Goal: Task Accomplishment & Management: Complete application form

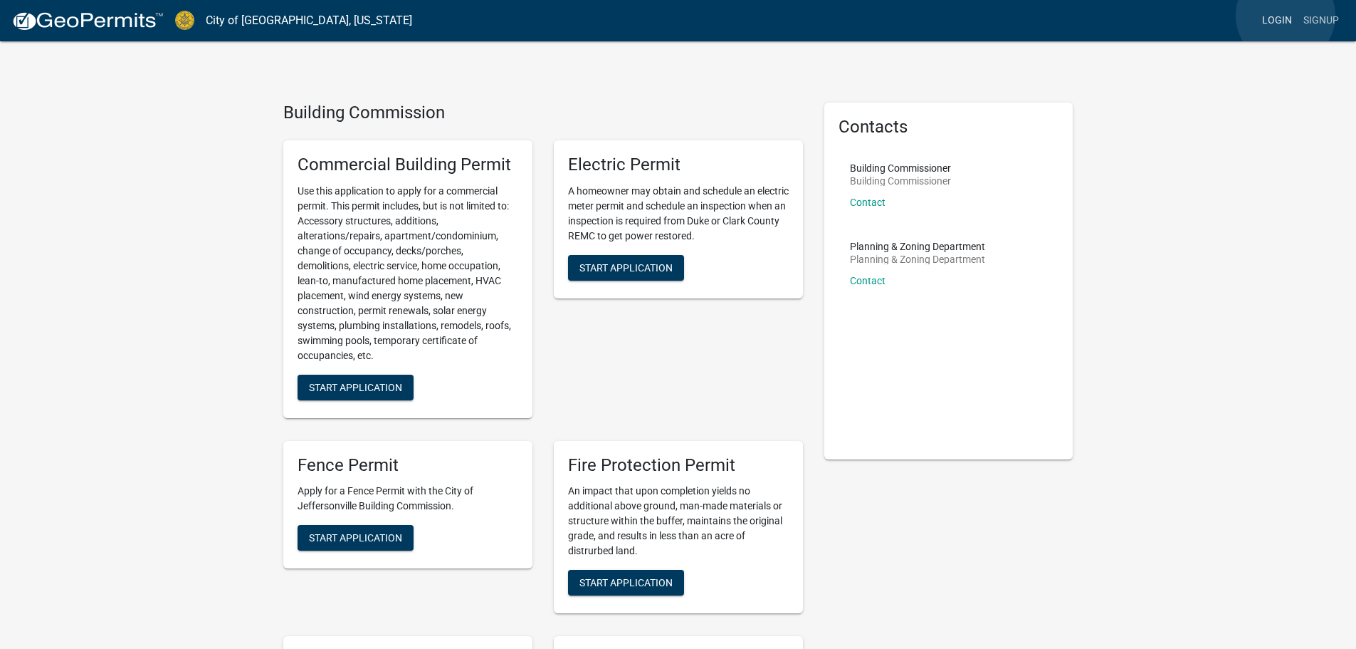
click at [1286, 16] on link "Login" at bounding box center [1277, 20] width 41 height 27
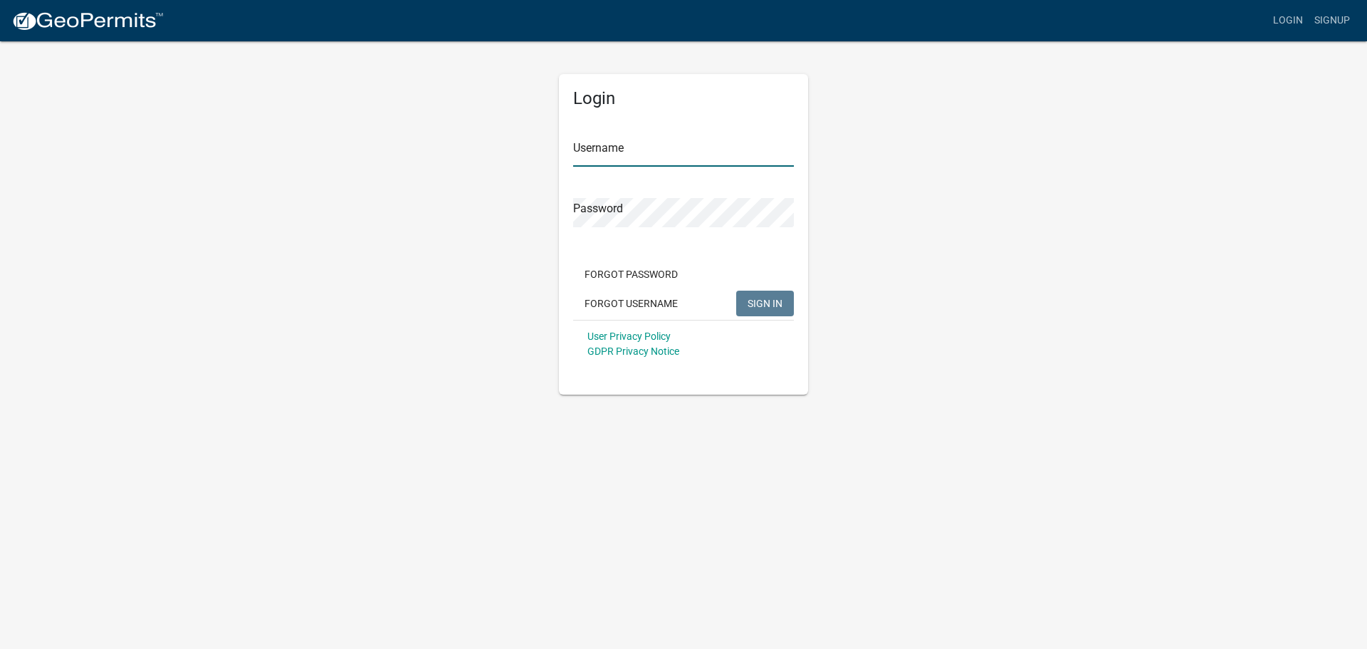
click at [641, 155] on input "Username" at bounding box center [683, 151] width 221 height 29
type input "Shepherd2415"
click at [757, 296] on button "SIGN IN" at bounding box center [765, 303] width 58 height 26
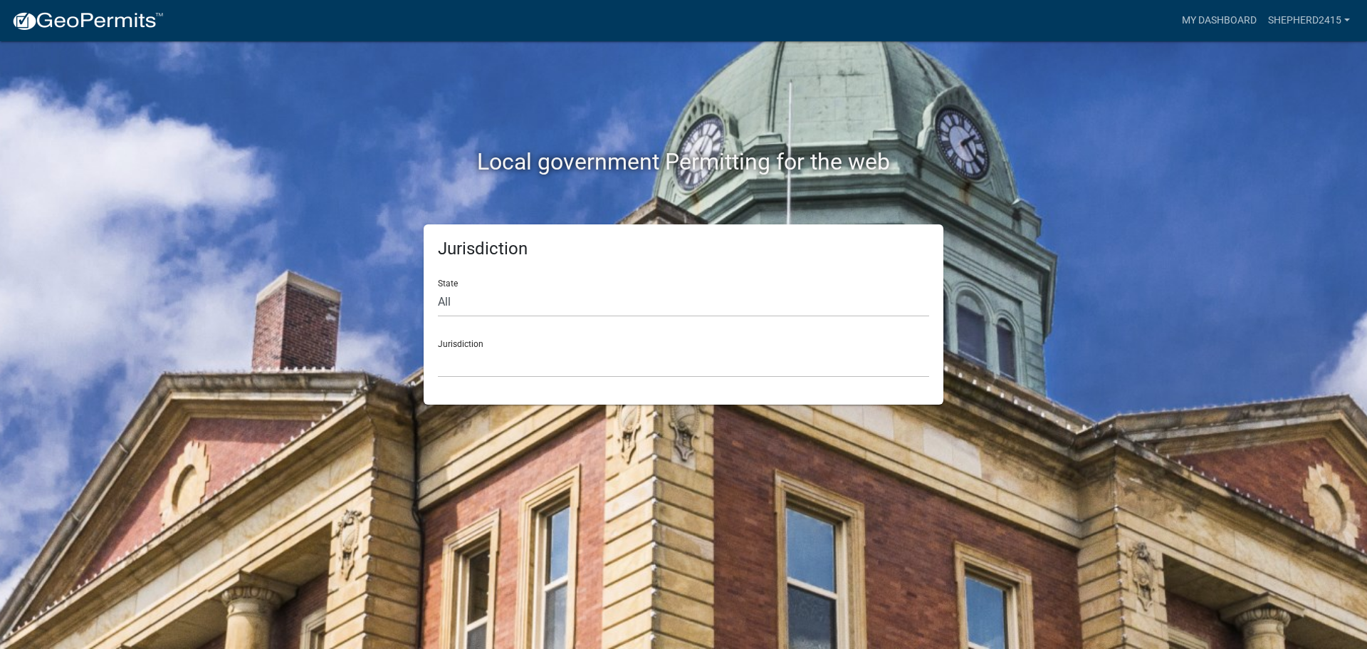
click at [462, 345] on div "Jurisdiction [GEOGRAPHIC_DATA], [US_STATE] [GEOGRAPHIC_DATA], [US_STATE][PERSON…" at bounding box center [683, 352] width 491 height 49
click at [452, 303] on select "All [US_STATE] [US_STATE] [US_STATE] [US_STATE] [US_STATE] [US_STATE] [US_STATE…" at bounding box center [683, 302] width 491 height 29
select select "[US_STATE]"
click at [438, 288] on select "All [US_STATE] [US_STATE] [US_STATE] [US_STATE] [US_STATE] [US_STATE] [US_STATE…" at bounding box center [683, 302] width 491 height 29
click at [454, 350] on select "City of [GEOGRAPHIC_DATA], [US_STATE] City of [GEOGRAPHIC_DATA], [US_STATE] Cit…" at bounding box center [683, 362] width 491 height 29
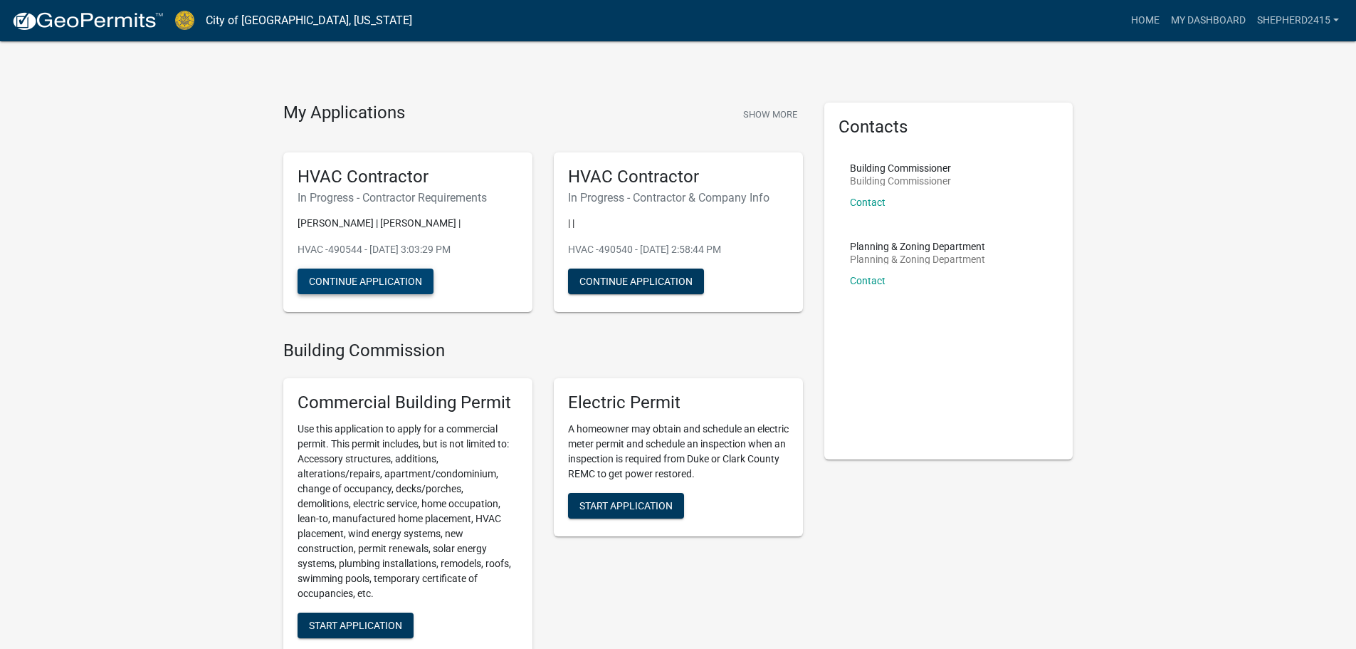
click at [356, 278] on button "Continue Application" at bounding box center [366, 281] width 136 height 26
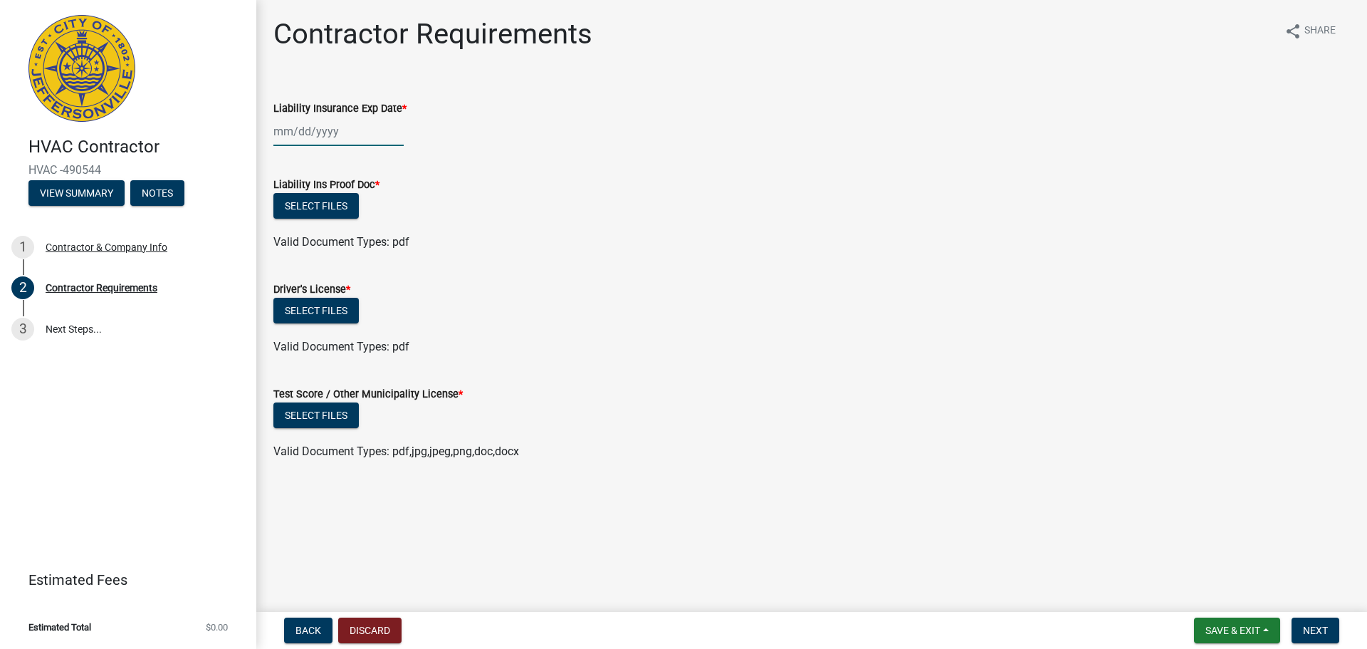
click at [284, 135] on div at bounding box center [338, 131] width 130 height 29
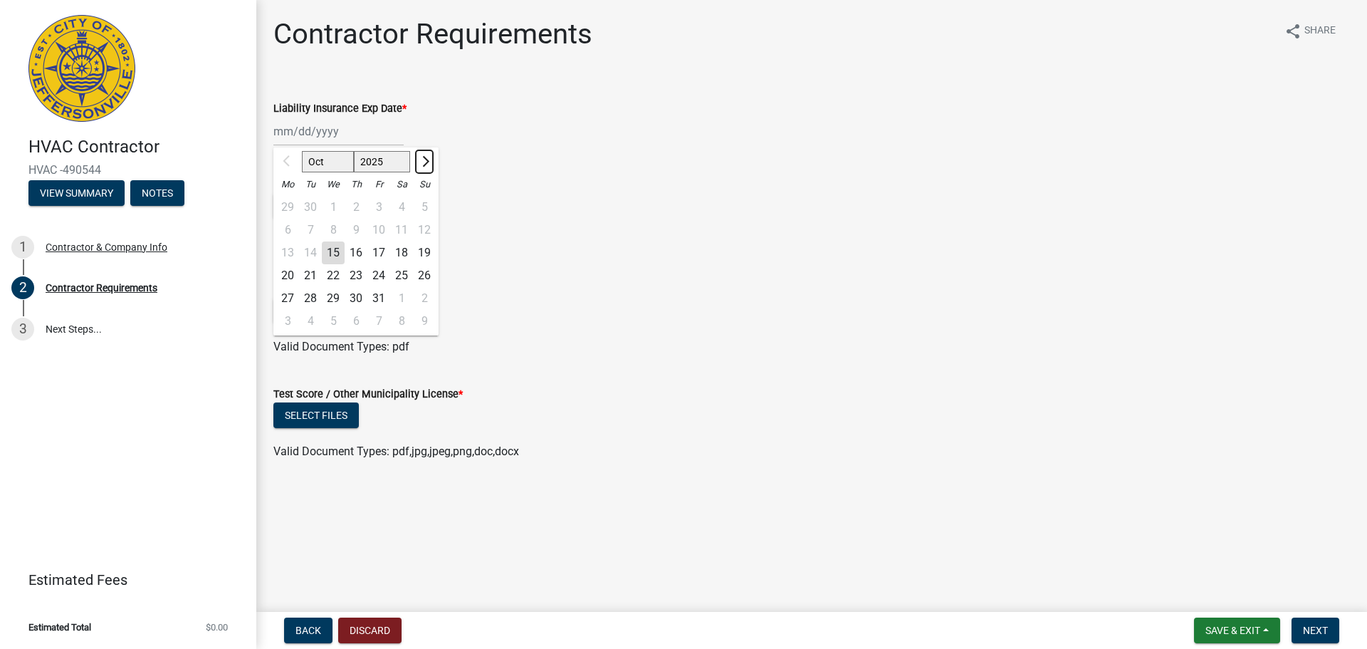
click at [424, 162] on span "Next month" at bounding box center [424, 161] width 11 height 11
select select "1"
select select "2026"
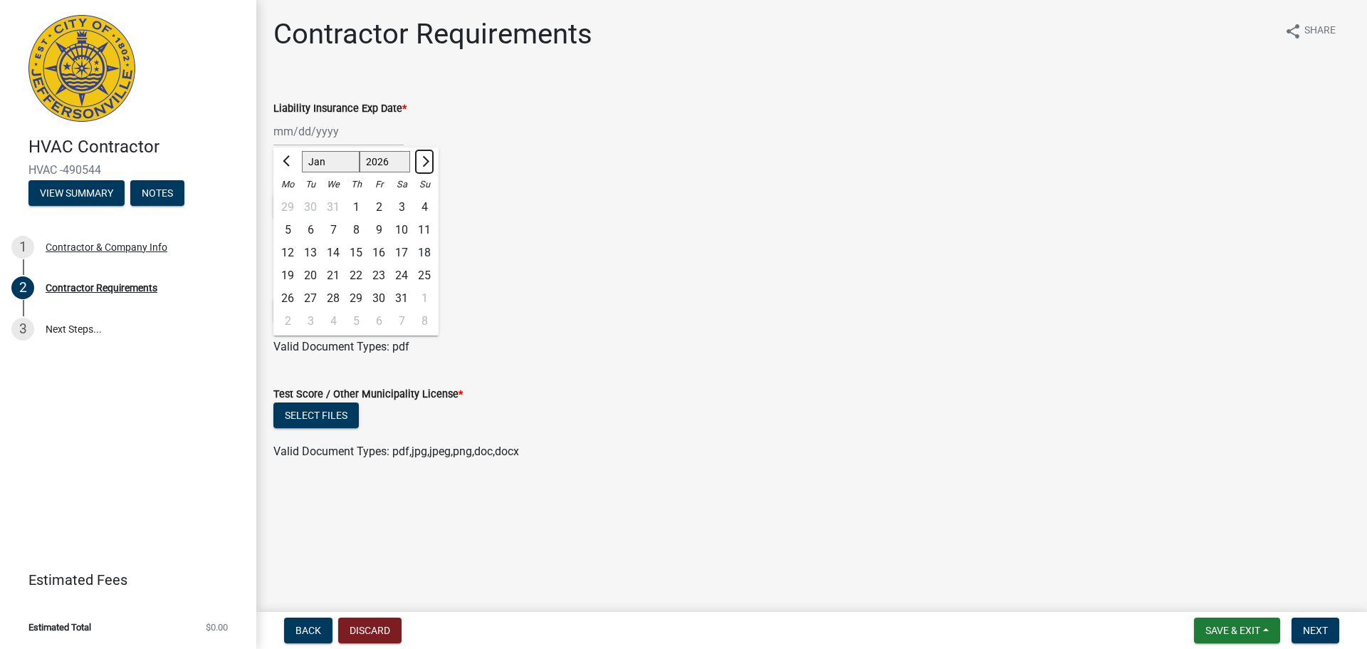
click at [424, 162] on span "Next month" at bounding box center [424, 161] width 11 height 11
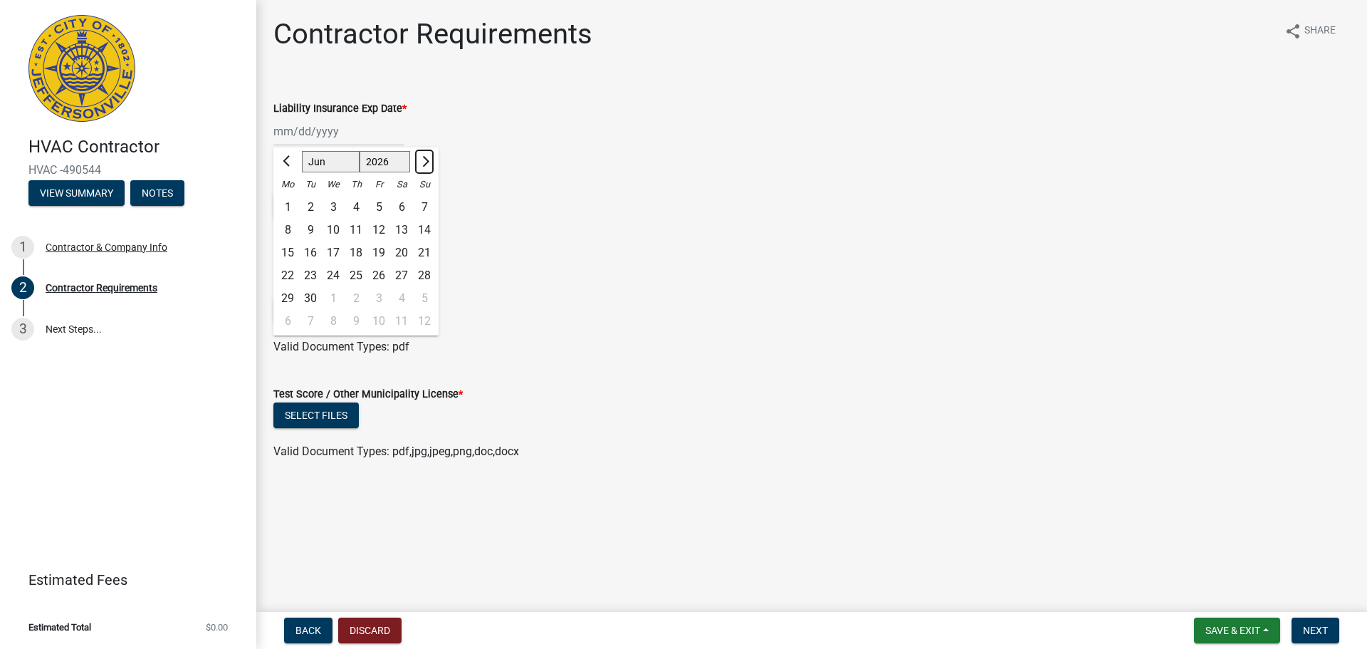
click at [424, 162] on span "Next month" at bounding box center [424, 161] width 11 height 11
select select "7"
click at [336, 210] on div "1" at bounding box center [333, 207] width 23 height 23
type input "[DATE]"
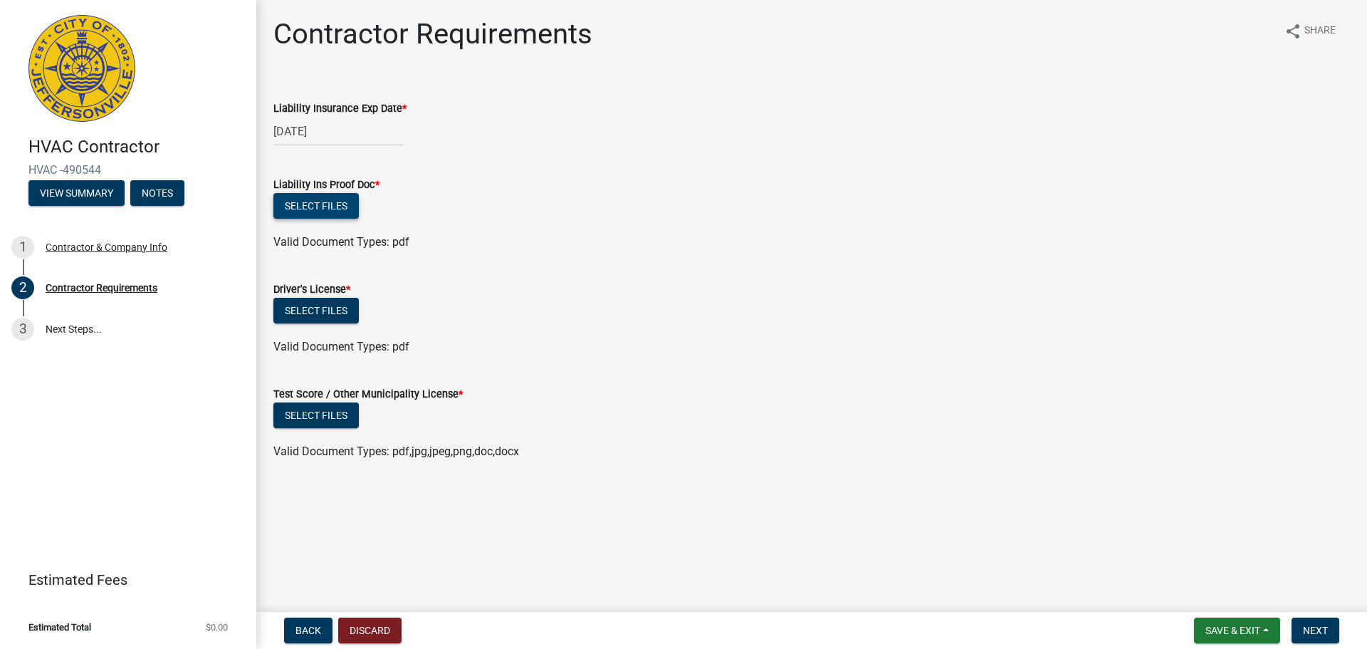
click at [336, 210] on button "Select files" at bounding box center [315, 206] width 85 height 26
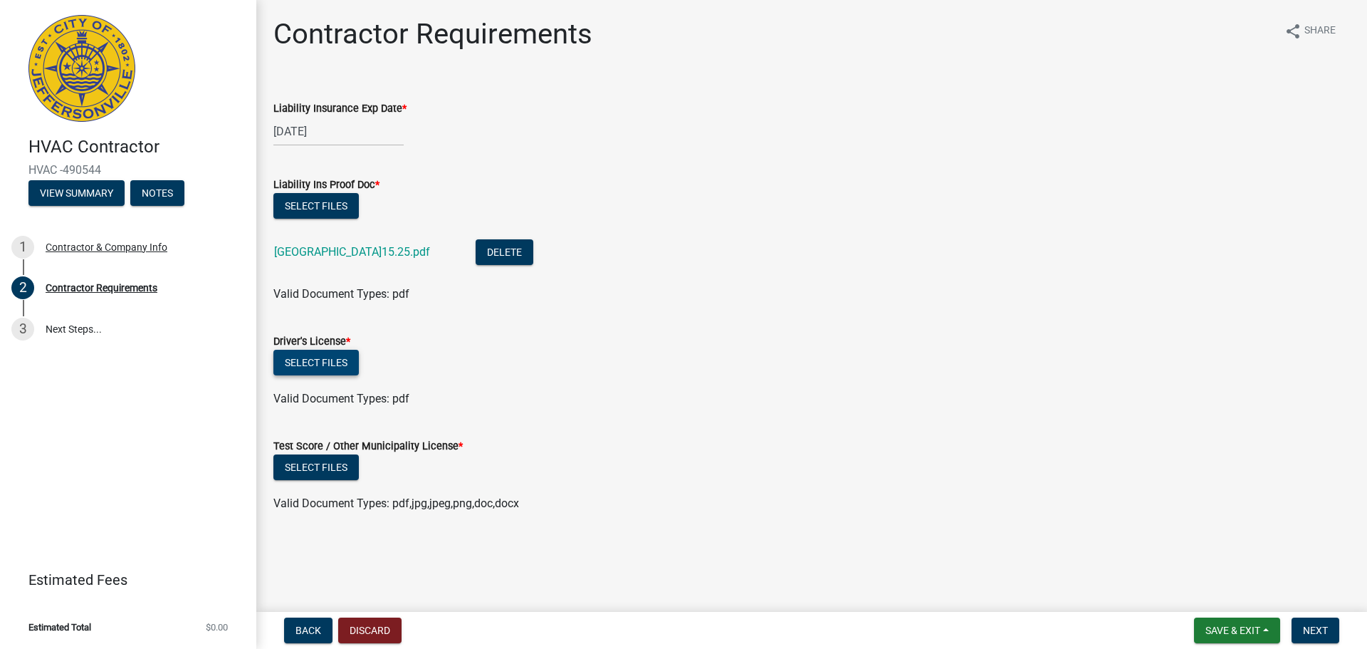
click at [326, 366] on button "Select files" at bounding box center [315, 363] width 85 height 26
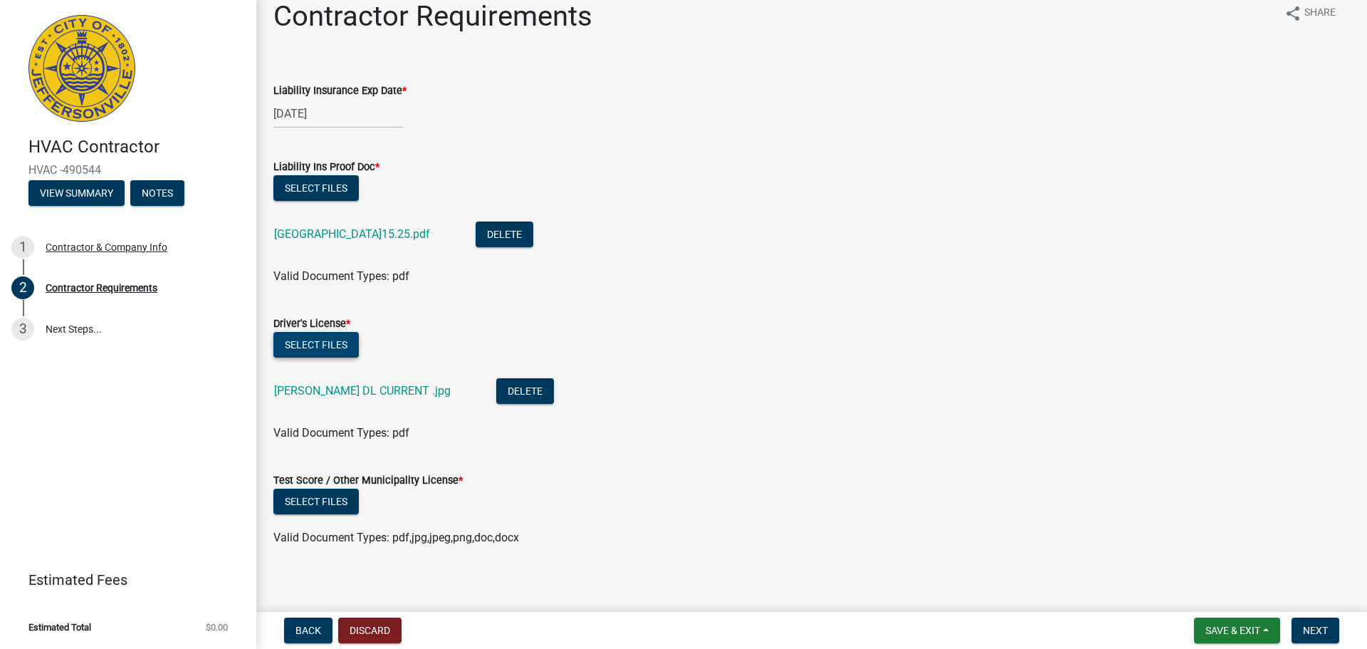
scroll to position [26, 0]
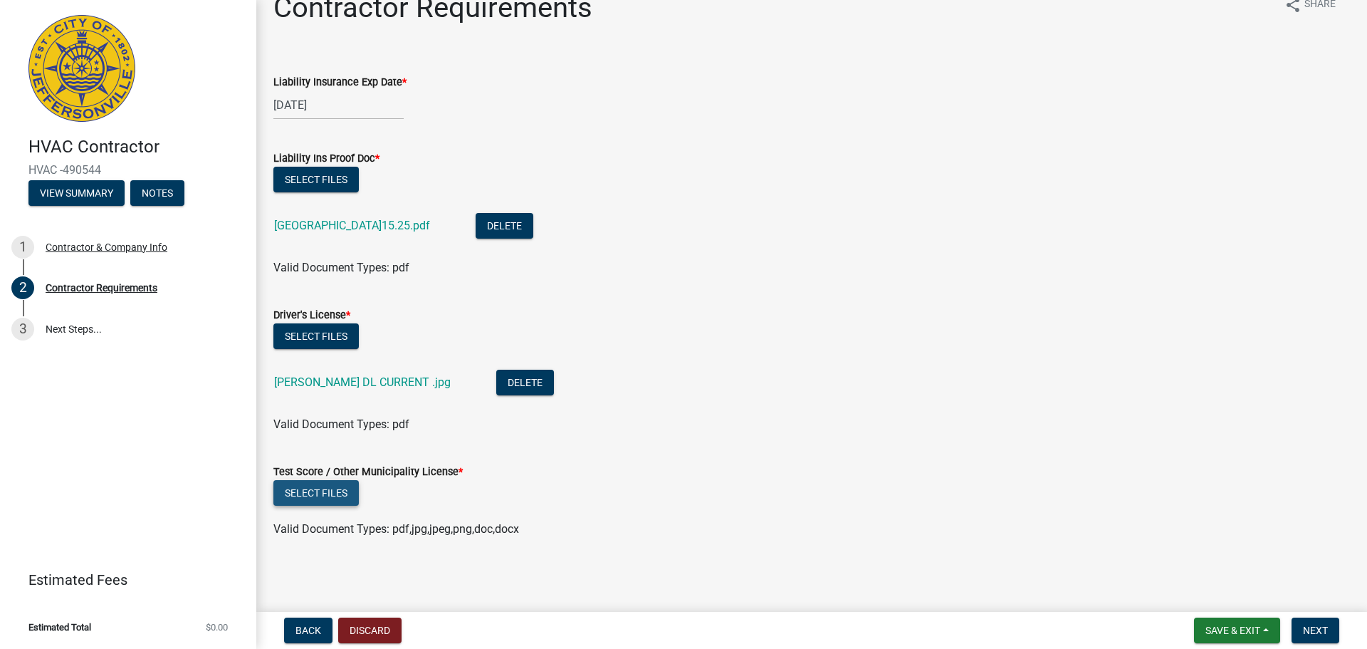
click at [332, 491] on button "Select files" at bounding box center [315, 493] width 85 height 26
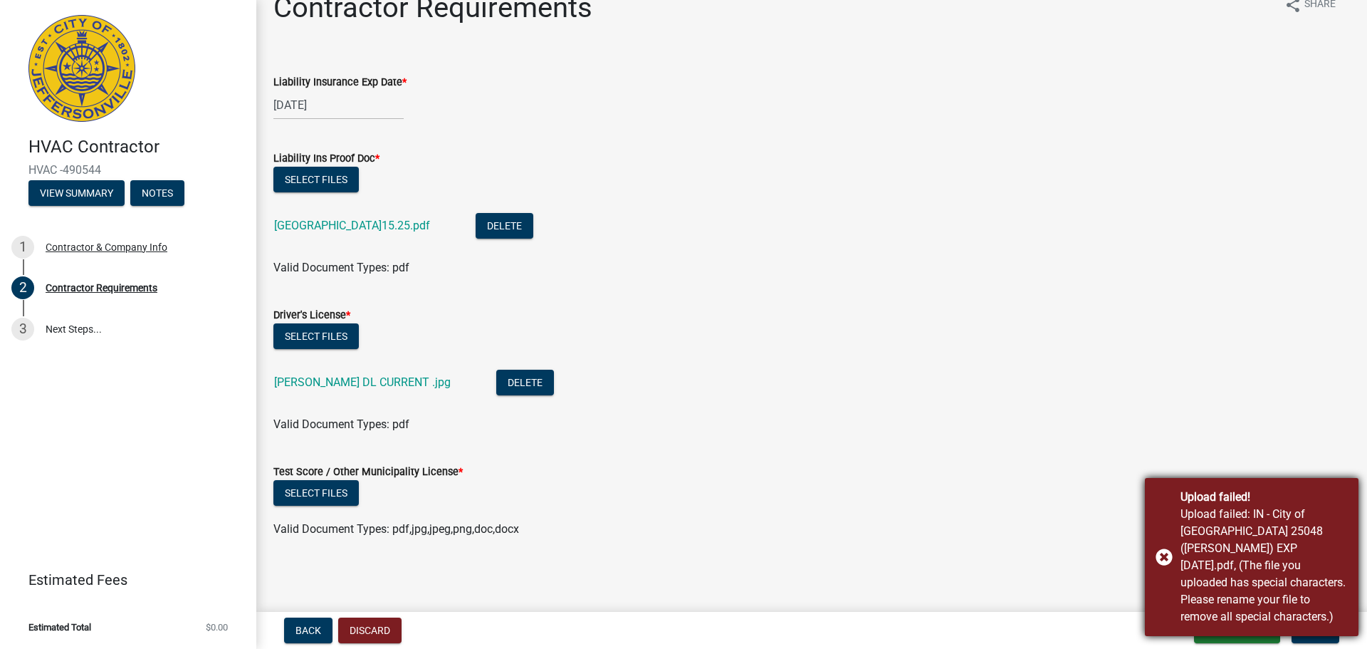
click at [1165, 557] on div "Upload failed! Upload failed: IN - City of [GEOGRAPHIC_DATA] 25048 ([PERSON_NAM…" at bounding box center [1252, 557] width 214 height 158
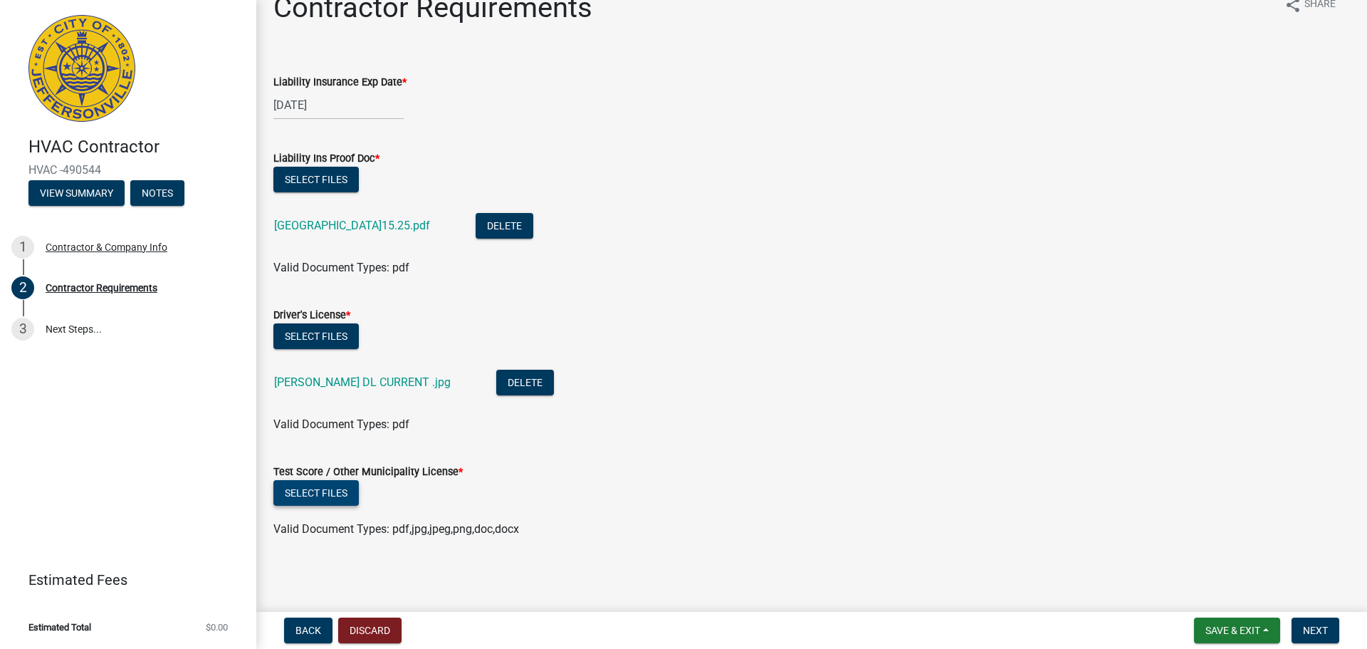
click at [302, 487] on button "Select files" at bounding box center [315, 493] width 85 height 26
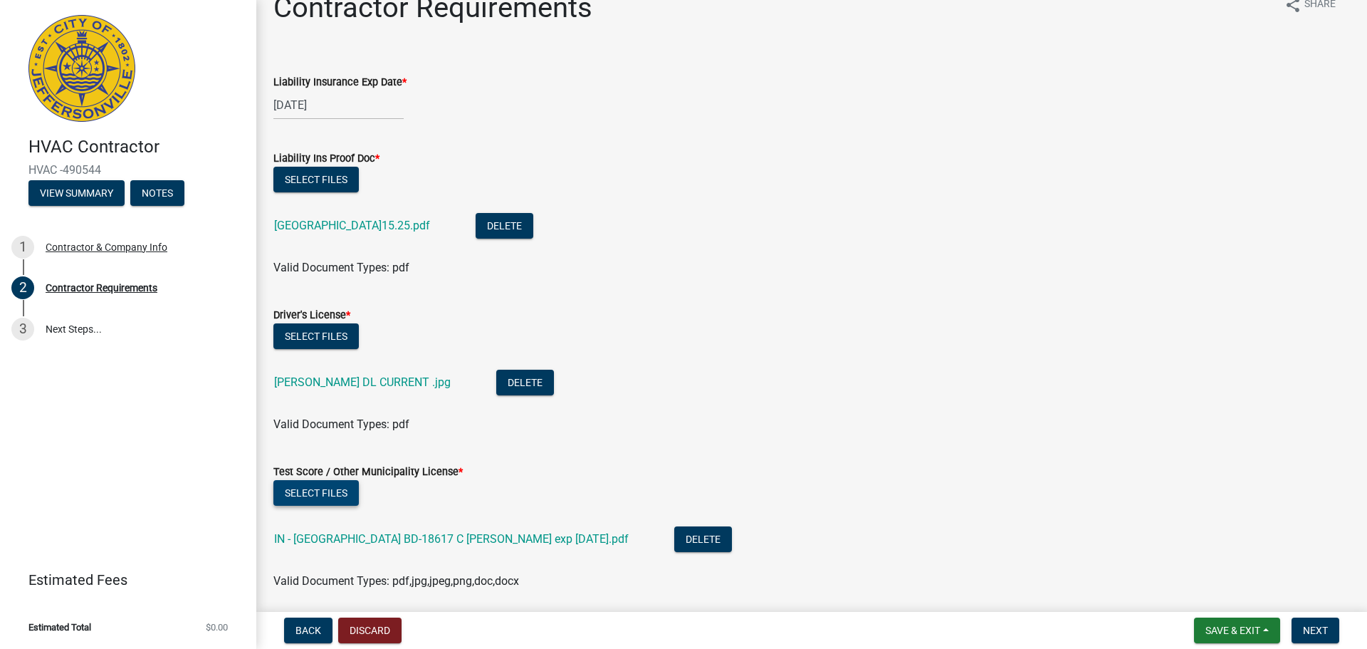
click at [338, 494] on button "Select files" at bounding box center [315, 493] width 85 height 26
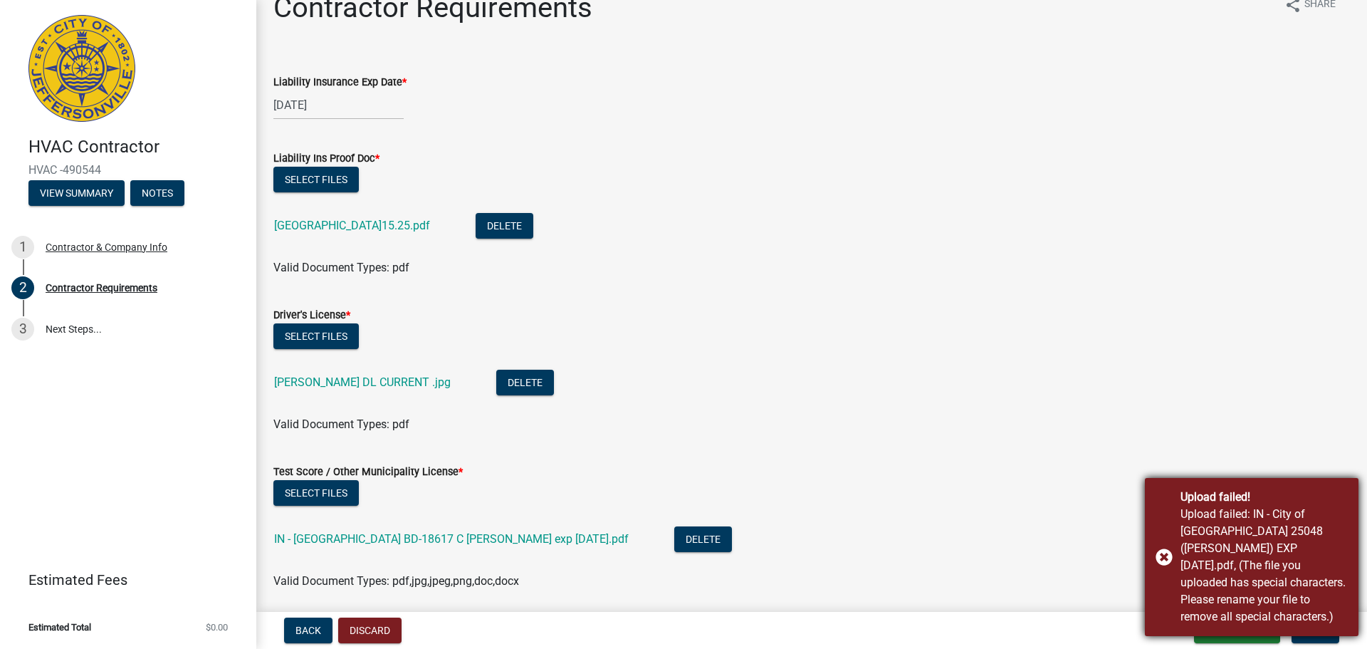
click at [1163, 560] on div "Upload failed! Upload failed: IN - City of [GEOGRAPHIC_DATA] 25048 ([PERSON_NAM…" at bounding box center [1252, 557] width 214 height 158
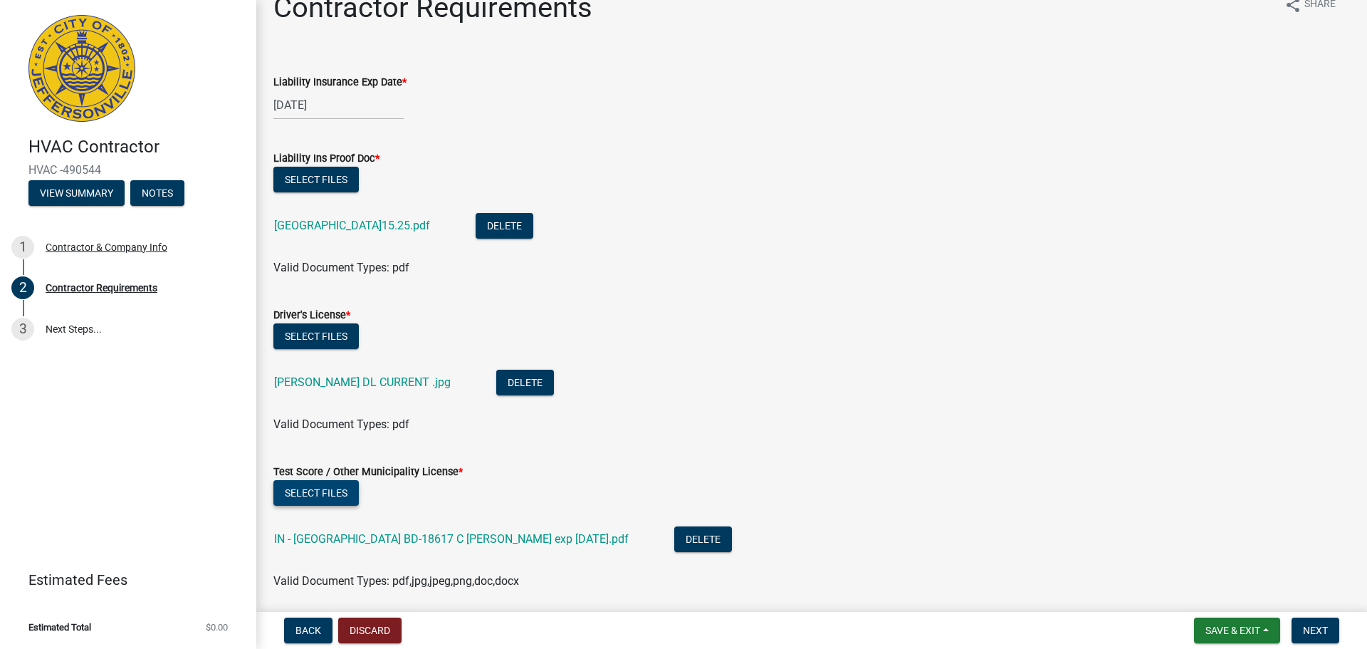
click at [320, 490] on button "Select files" at bounding box center [315, 493] width 85 height 26
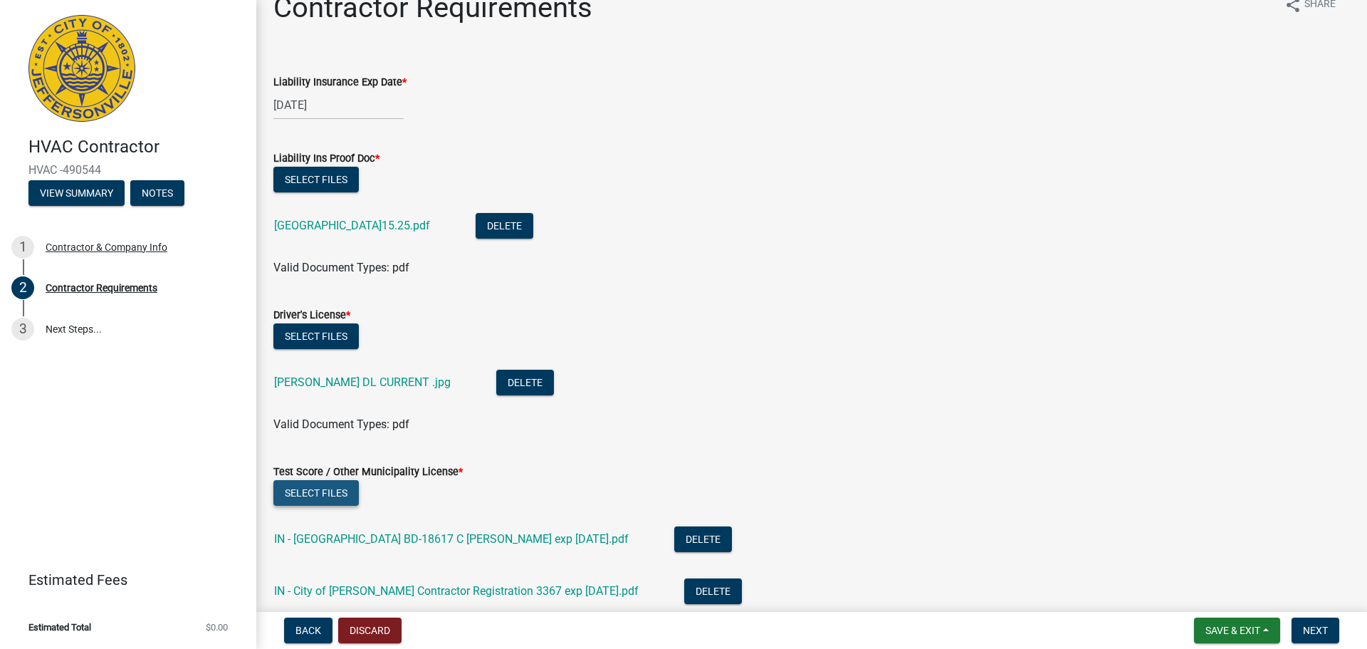
click at [322, 486] on button "Select files" at bounding box center [315, 493] width 85 height 26
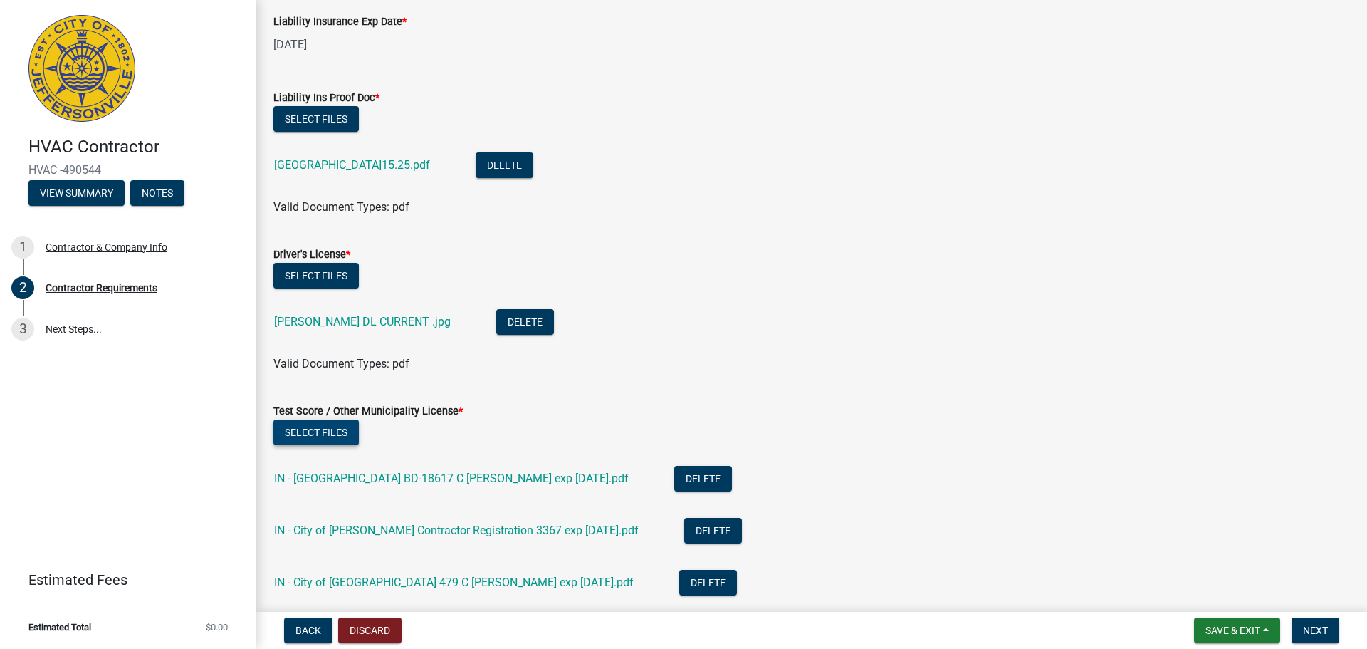
scroll to position [182, 0]
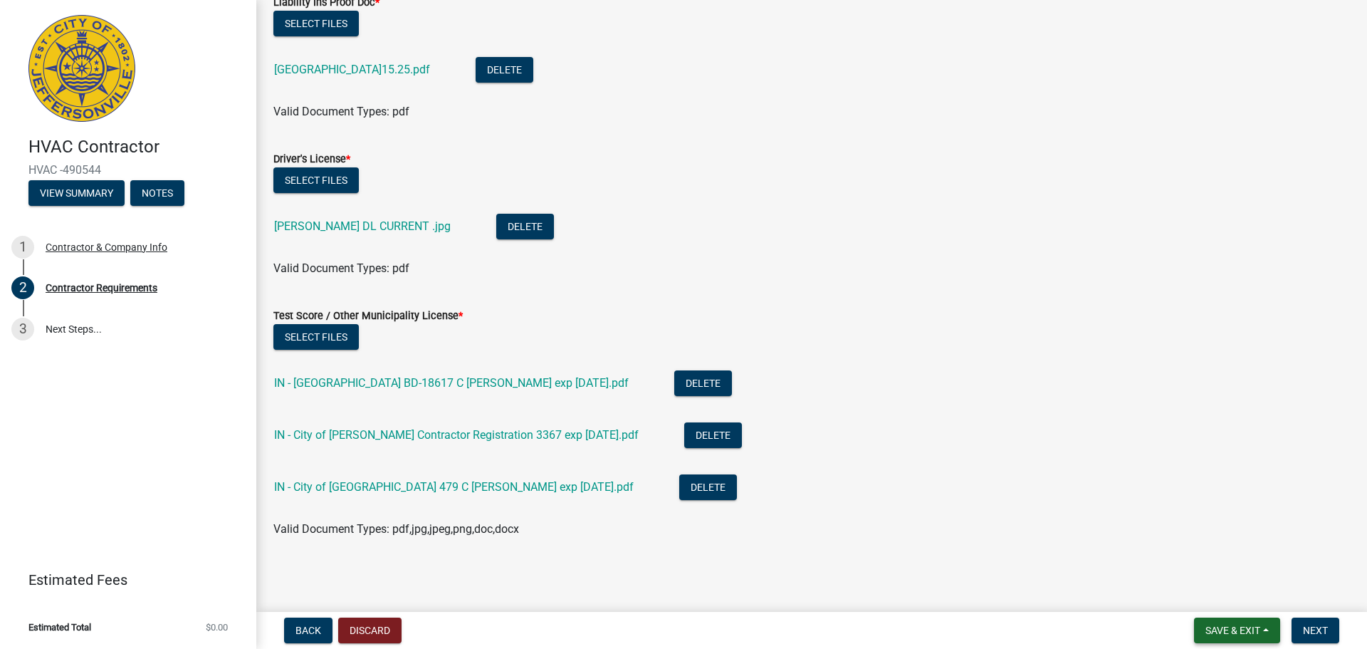
click at [1241, 631] on span "Save & Exit" at bounding box center [1232, 629] width 55 height 11
click at [1204, 559] on button "Save" at bounding box center [1223, 559] width 114 height 34
click at [1309, 633] on span "Next" at bounding box center [1315, 629] width 25 height 11
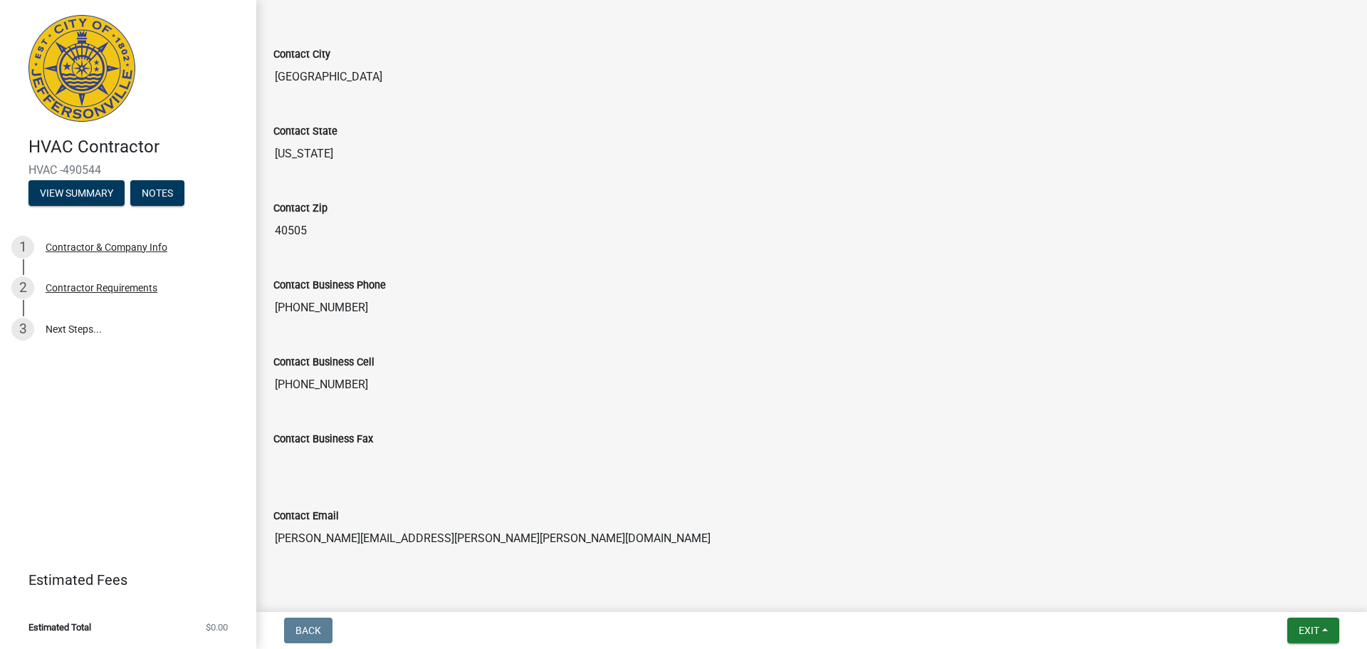
scroll to position [636, 0]
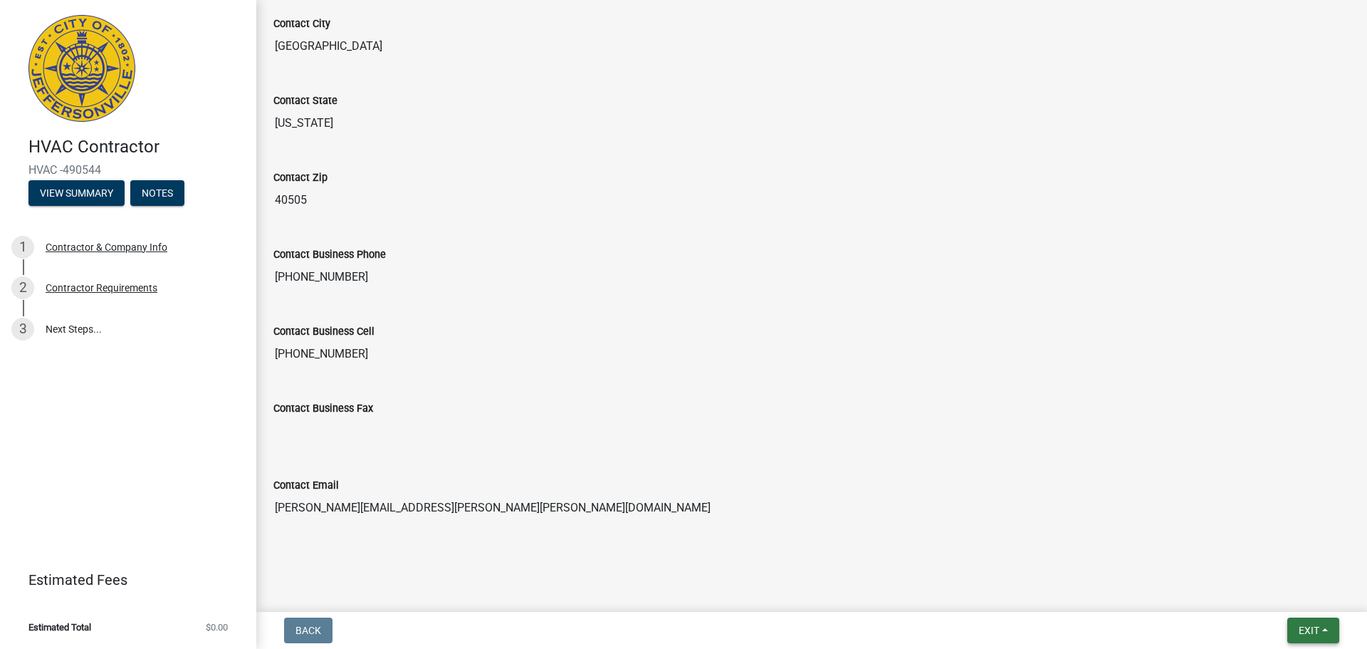
click at [1322, 634] on button "Exit" at bounding box center [1313, 630] width 52 height 26
click at [1269, 562] on button "Save" at bounding box center [1282, 559] width 114 height 34
click at [1299, 631] on span "Exit" at bounding box center [1309, 629] width 21 height 11
click at [1288, 594] on button "Save & Exit" at bounding box center [1282, 593] width 114 height 34
